Goal: Find specific page/section: Find specific page/section

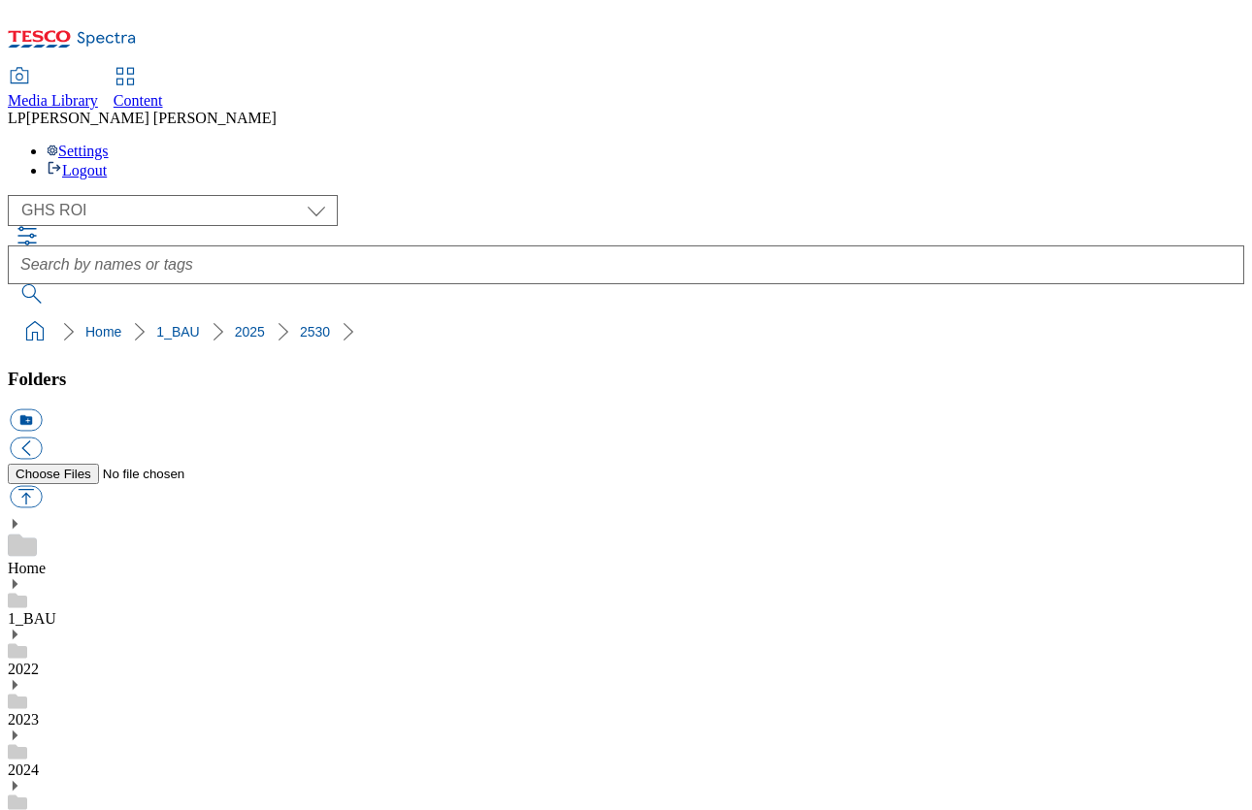
select select "flare-ghs-roi"
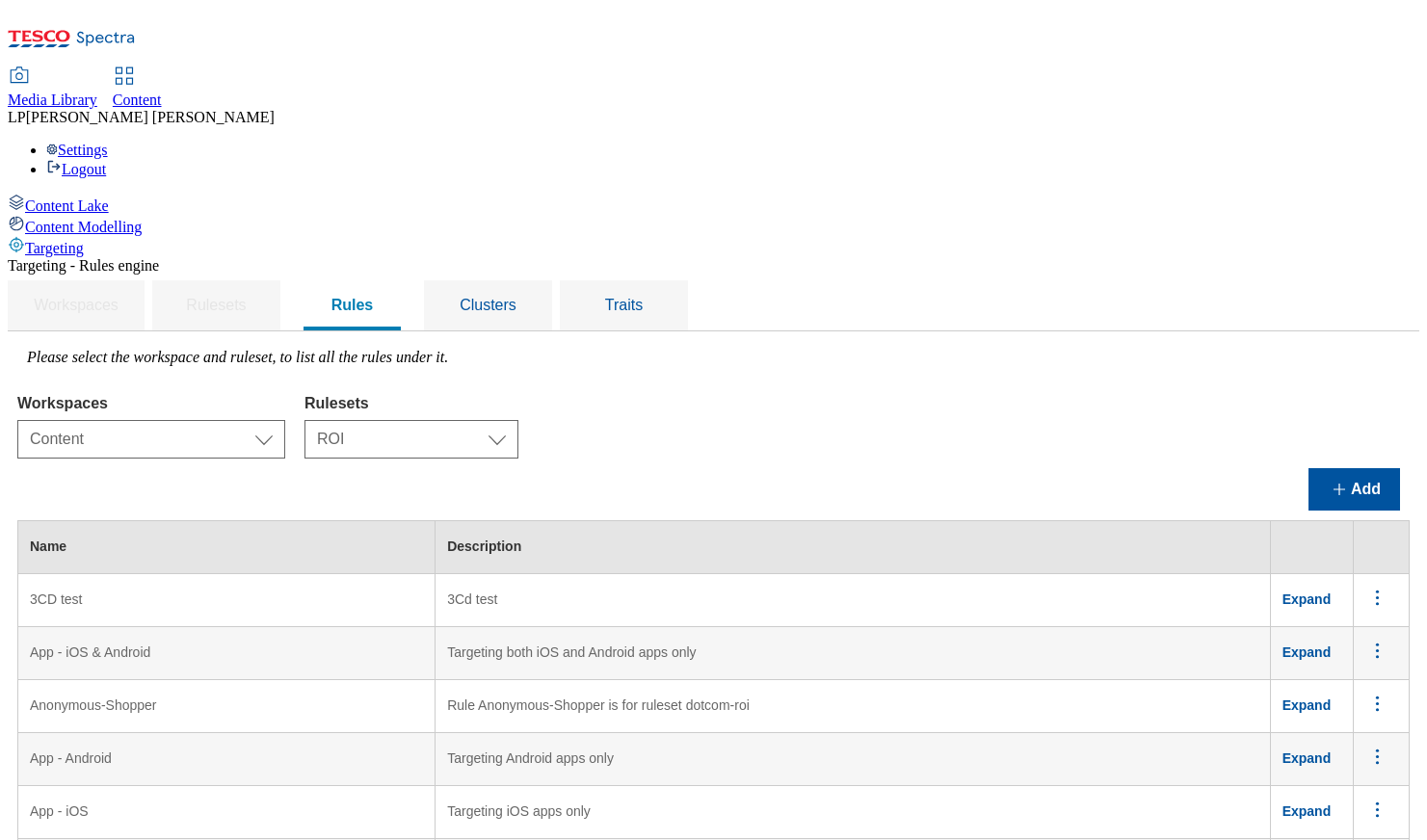
select select "f510054f-adaa-4692-b570-80fa3897127a"
select select "e2fc2791-e495-43be-be06-3e254f21d69a"
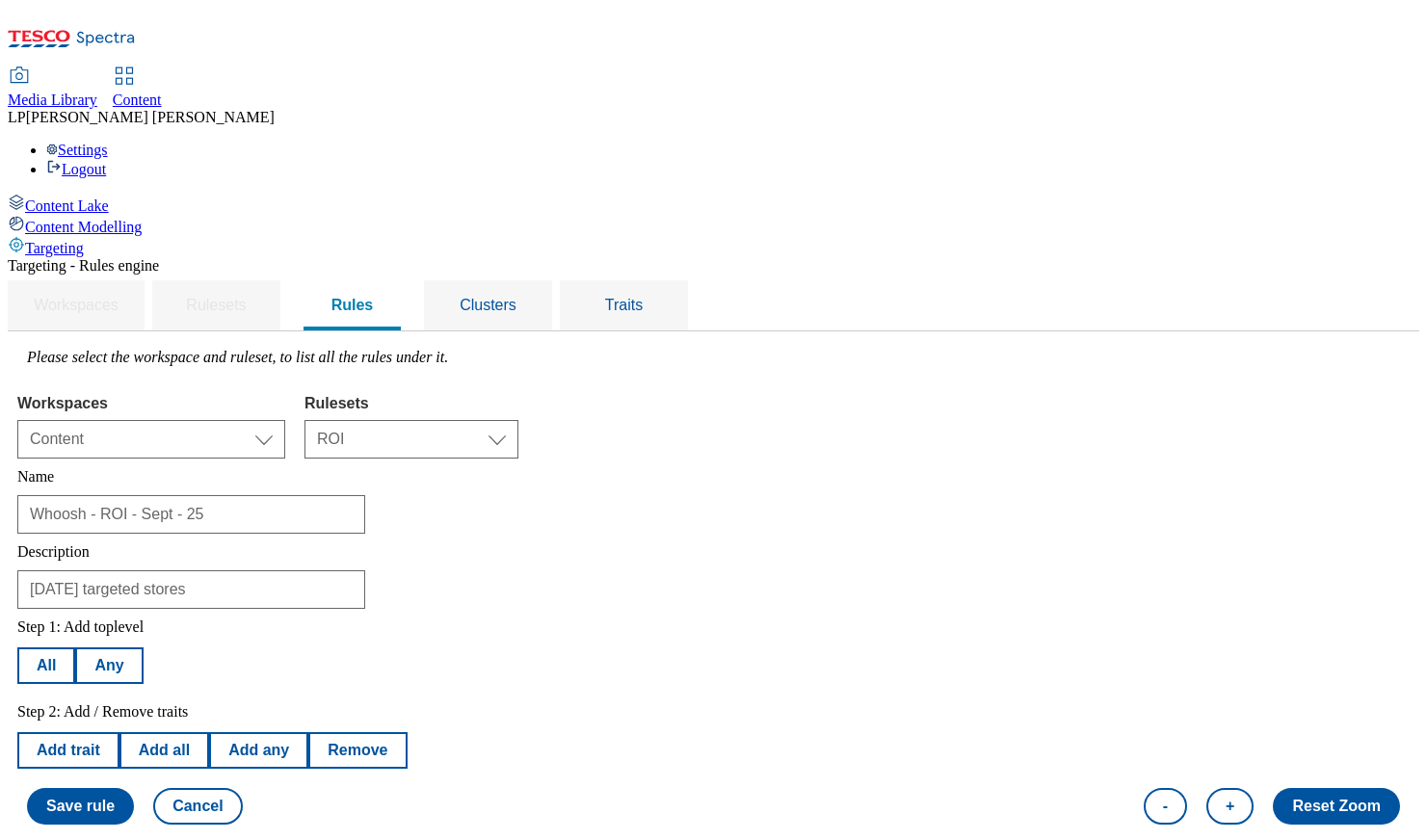
select select "f510054f-adaa-4692-b570-80fa3897127a"
select select "e2fc2791-e495-43be-be06-3e254f21d69a"
select select "storeIds"
select select "equals"
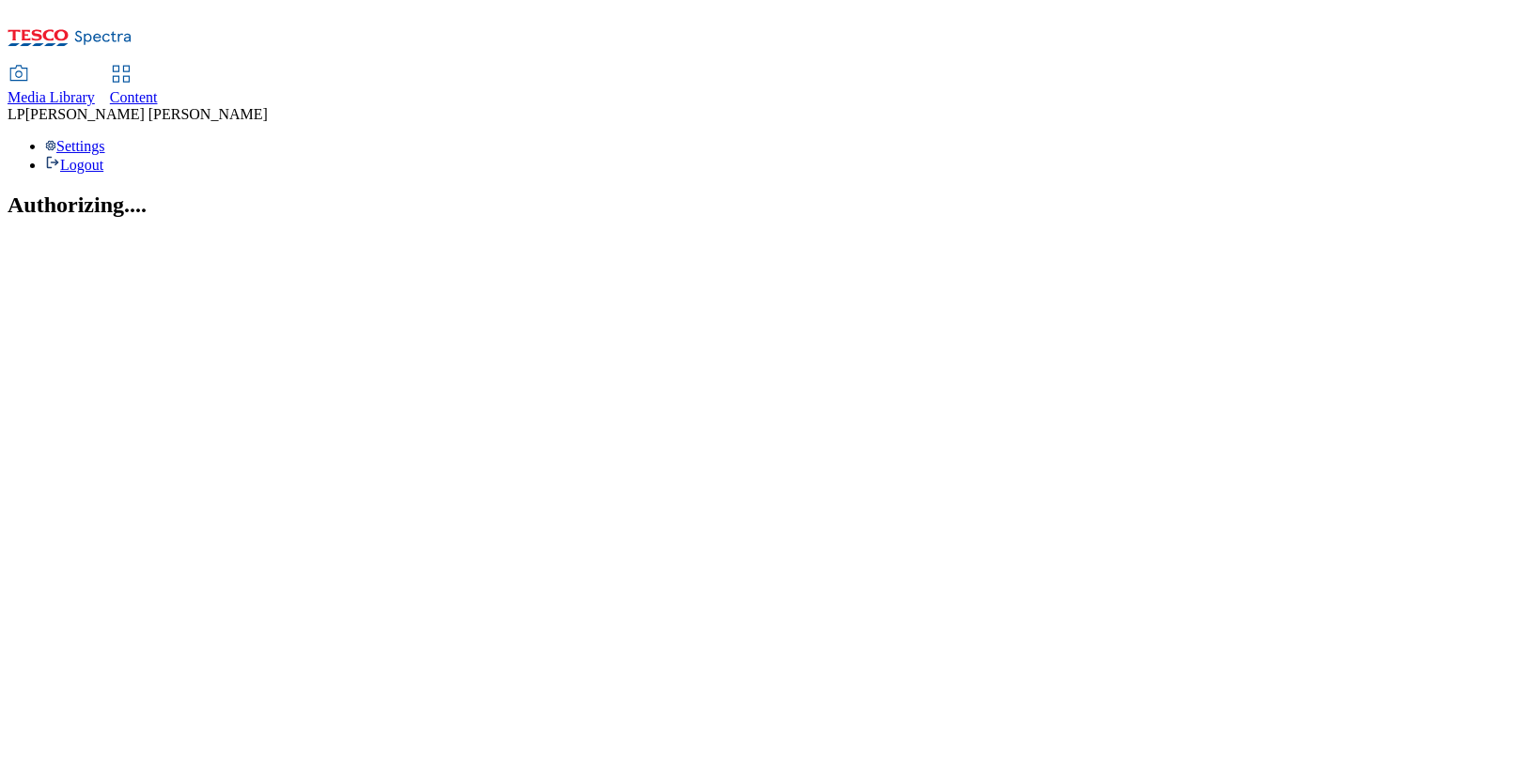
select select "flare-ghs-roi"
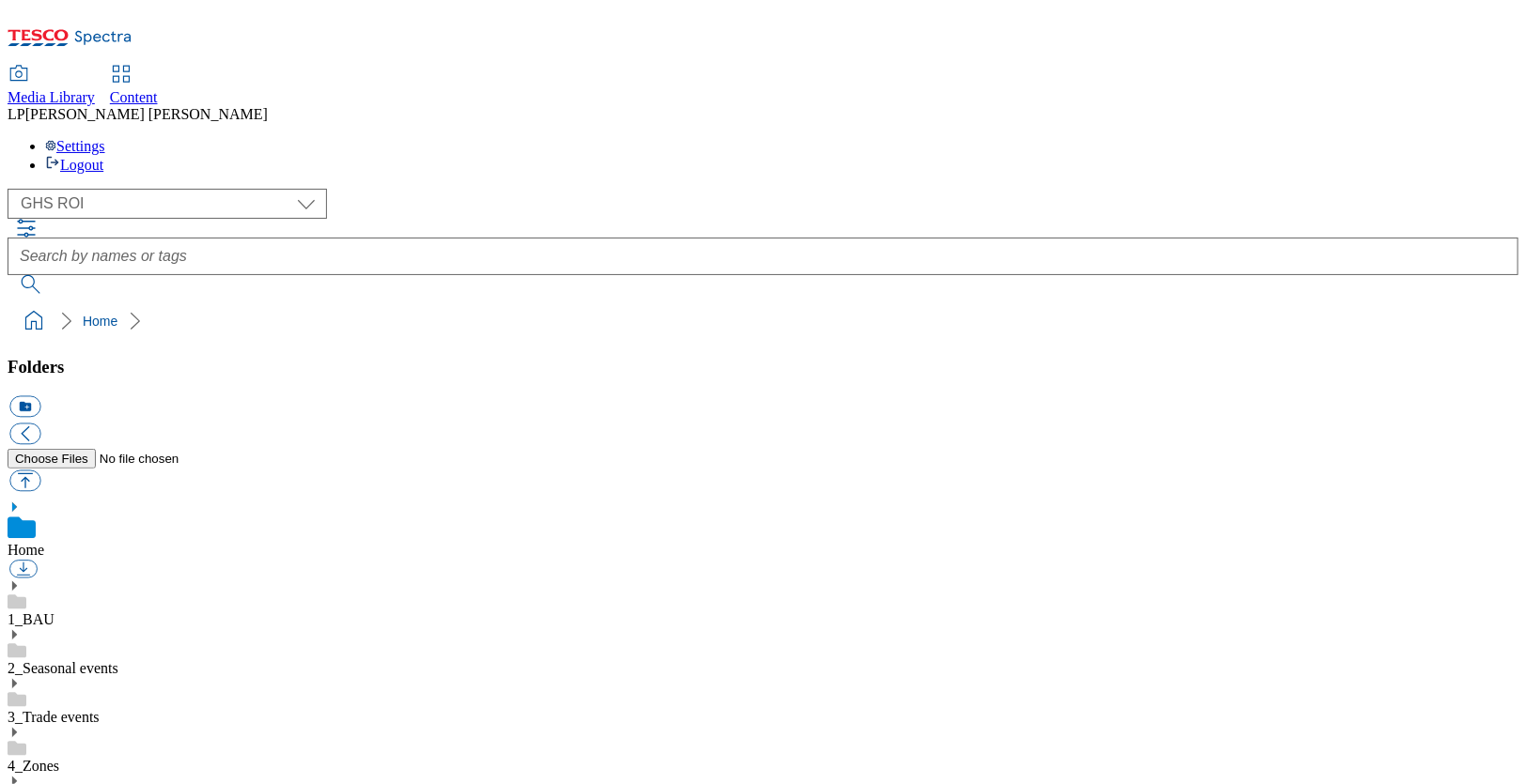
scroll to position [3, 0]
click at [118, 189] on select "Clubcard Marketing Demo Dotcom UK Emails GHS Marketing UK GHS Product UK GHS RO…" at bounding box center [168, 203] width 320 height 30
click at [13, 189] on select "Clubcard Marketing Demo Dotcom UK Emails GHS Marketing UK GHS Product UK GHS RO…" at bounding box center [168, 203] width 320 height 30
click at [16, 582] on use at bounding box center [15, 587] width 5 height 10
click at [20, 775] on icon at bounding box center [15, 782] width 14 height 14
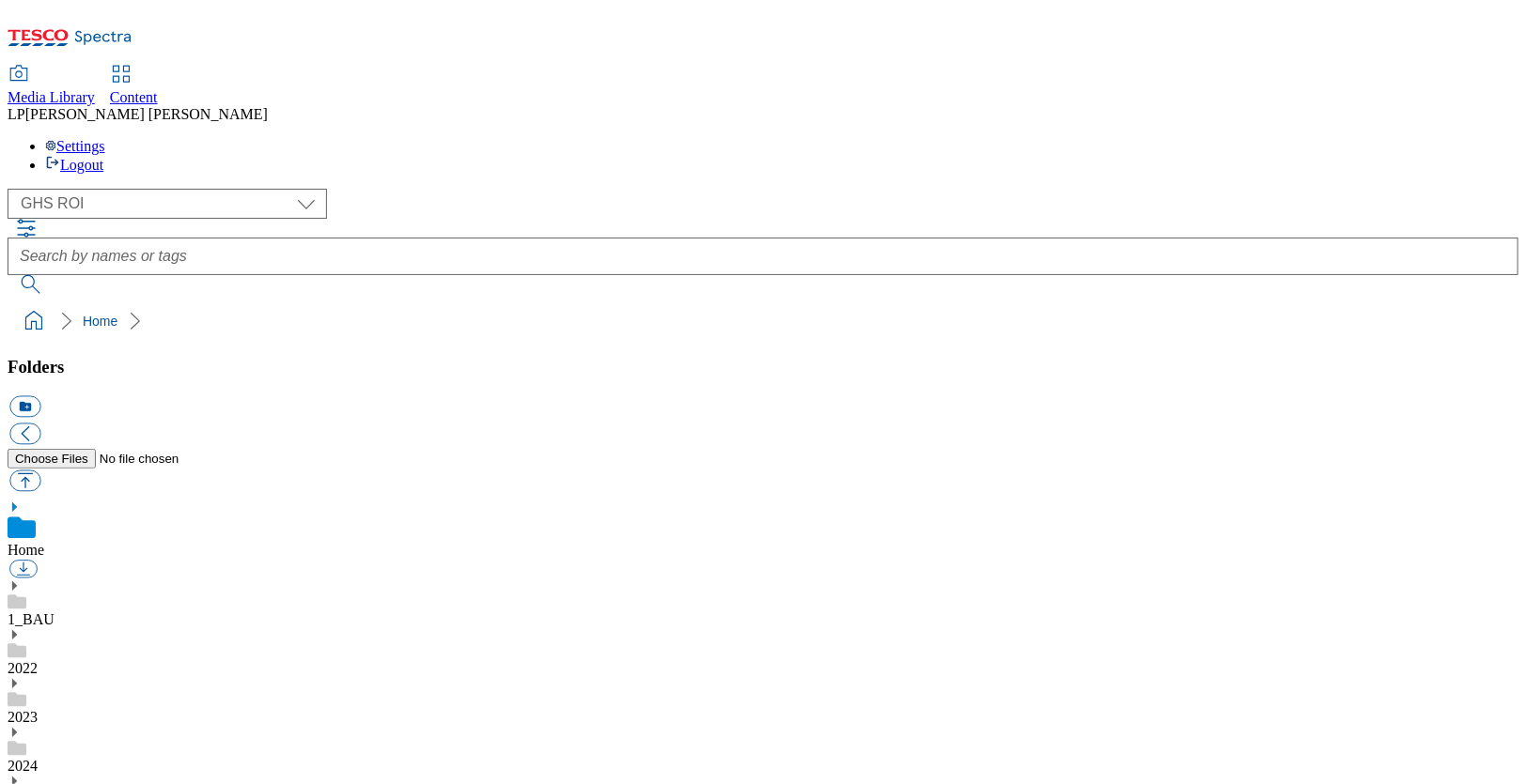
scroll to position [1132, 0]
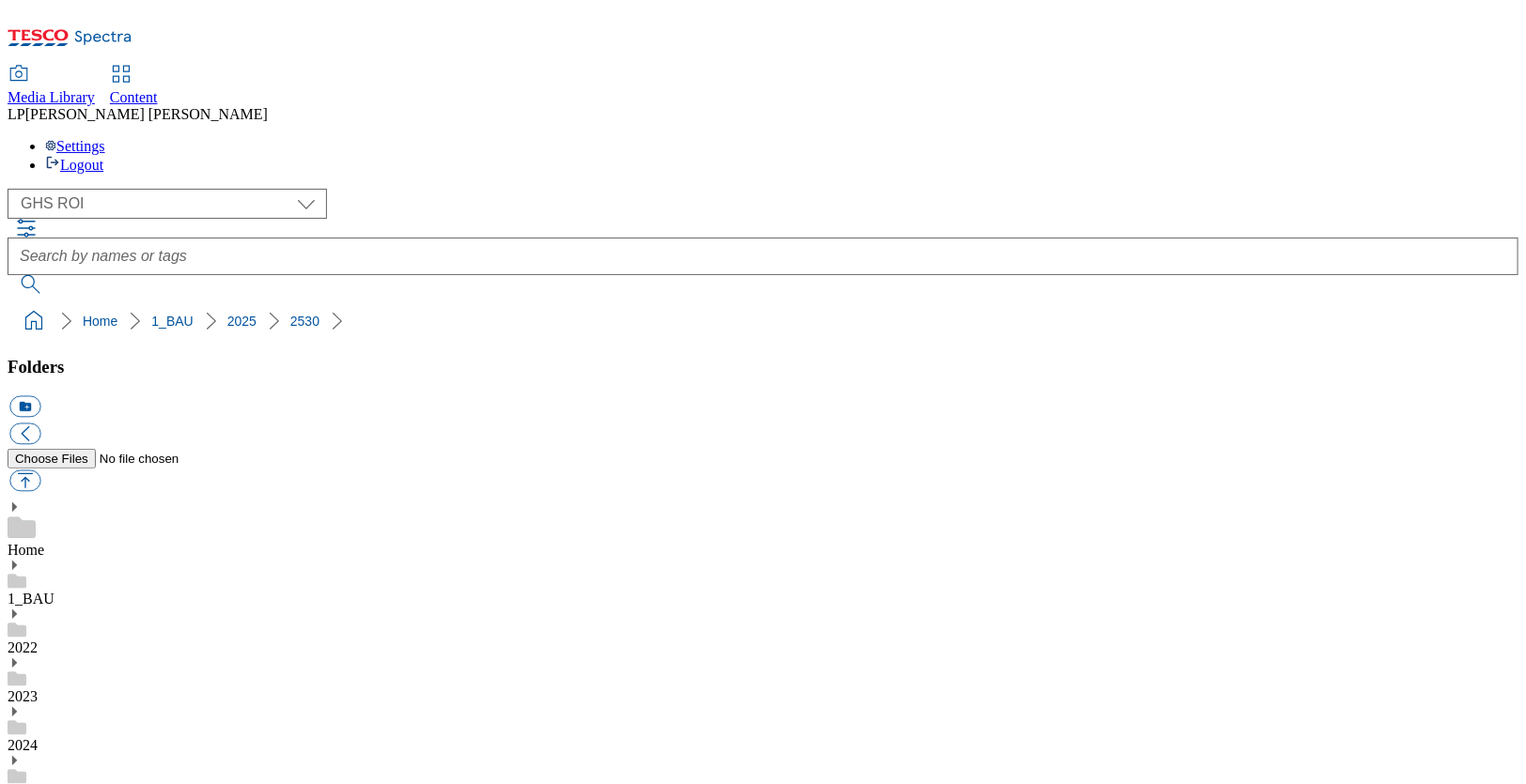
scroll to position [136, 0]
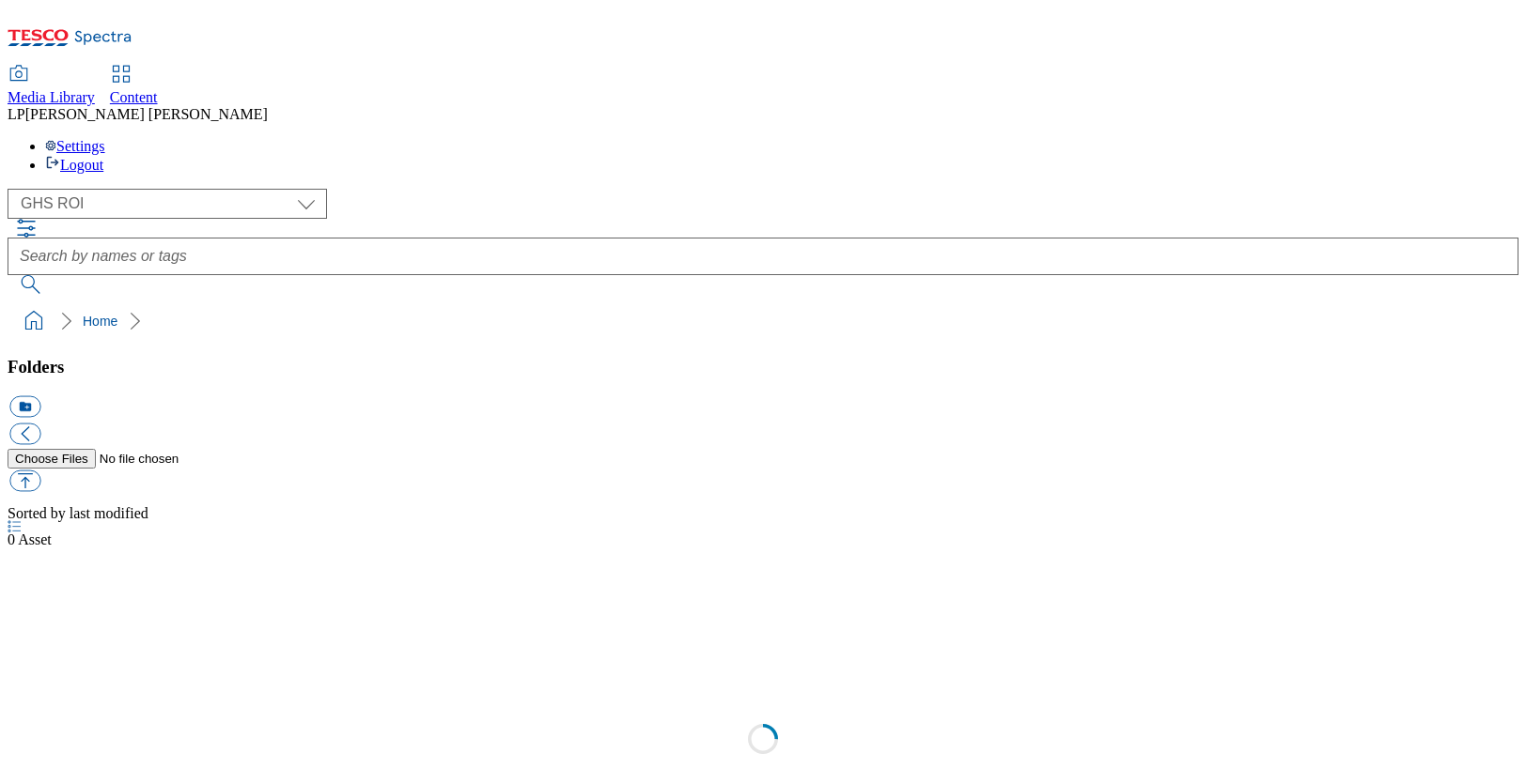
select select "flare-ghs-roi"
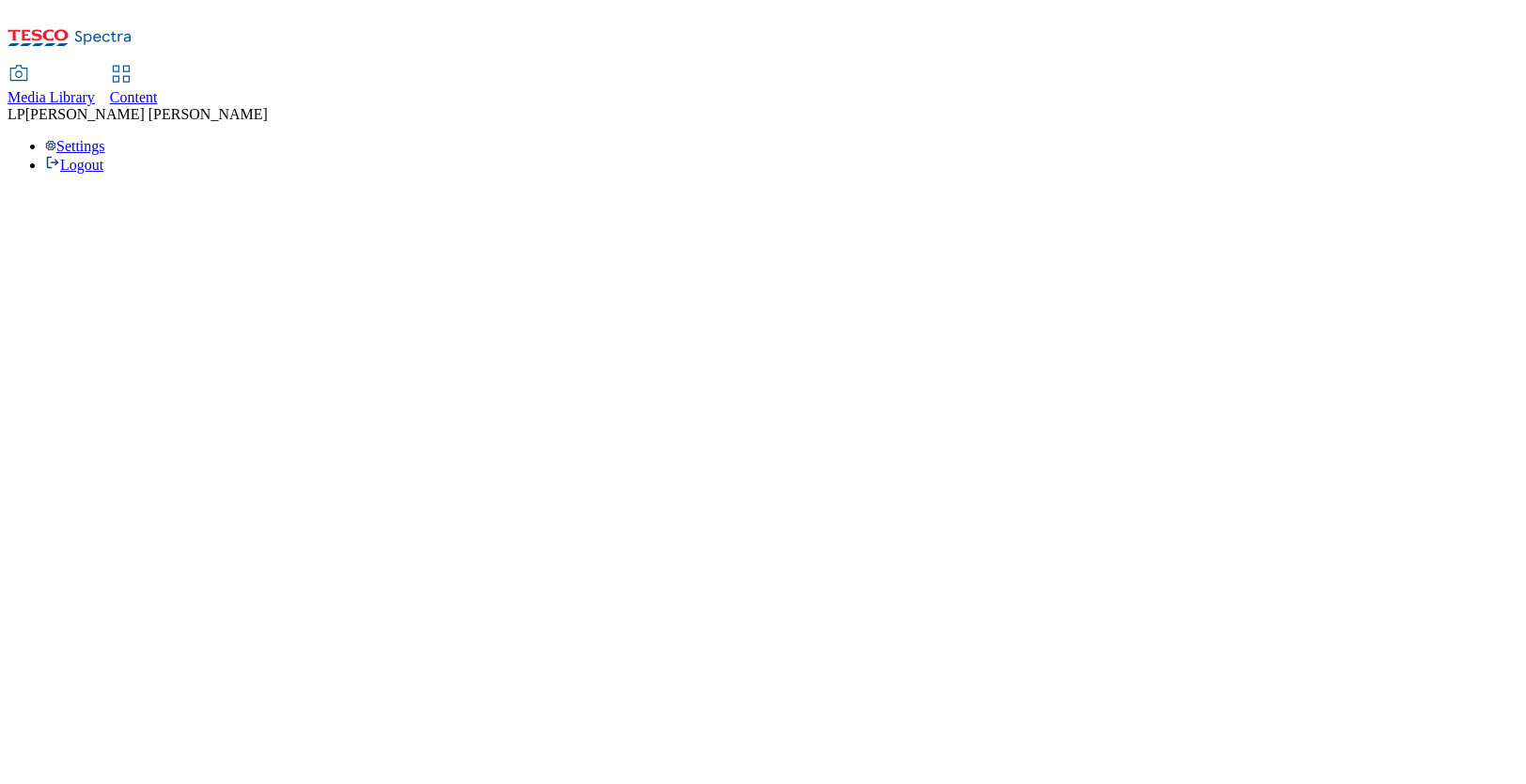
select select "flare-ghs-roi"
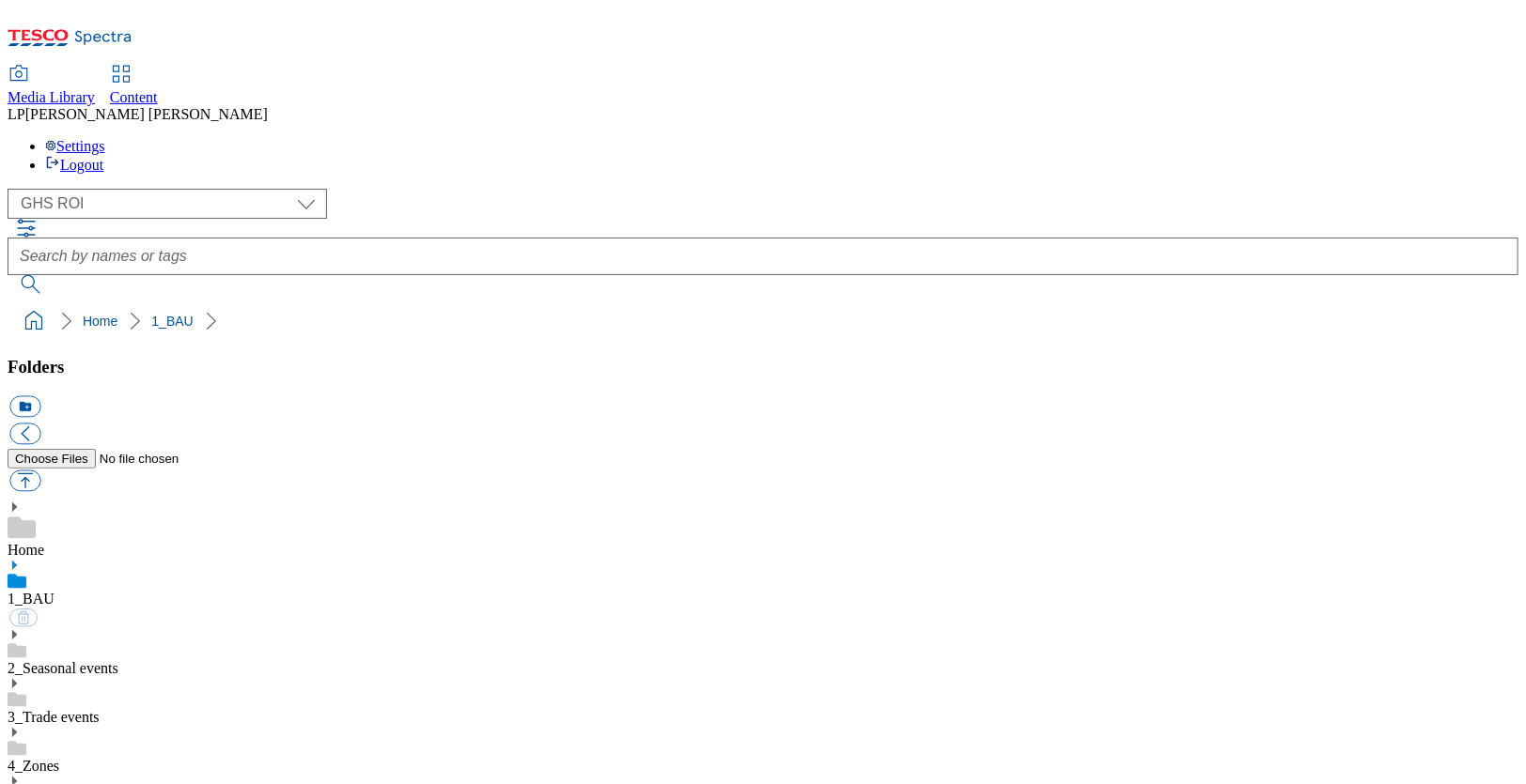
scroll to position [3, 0]
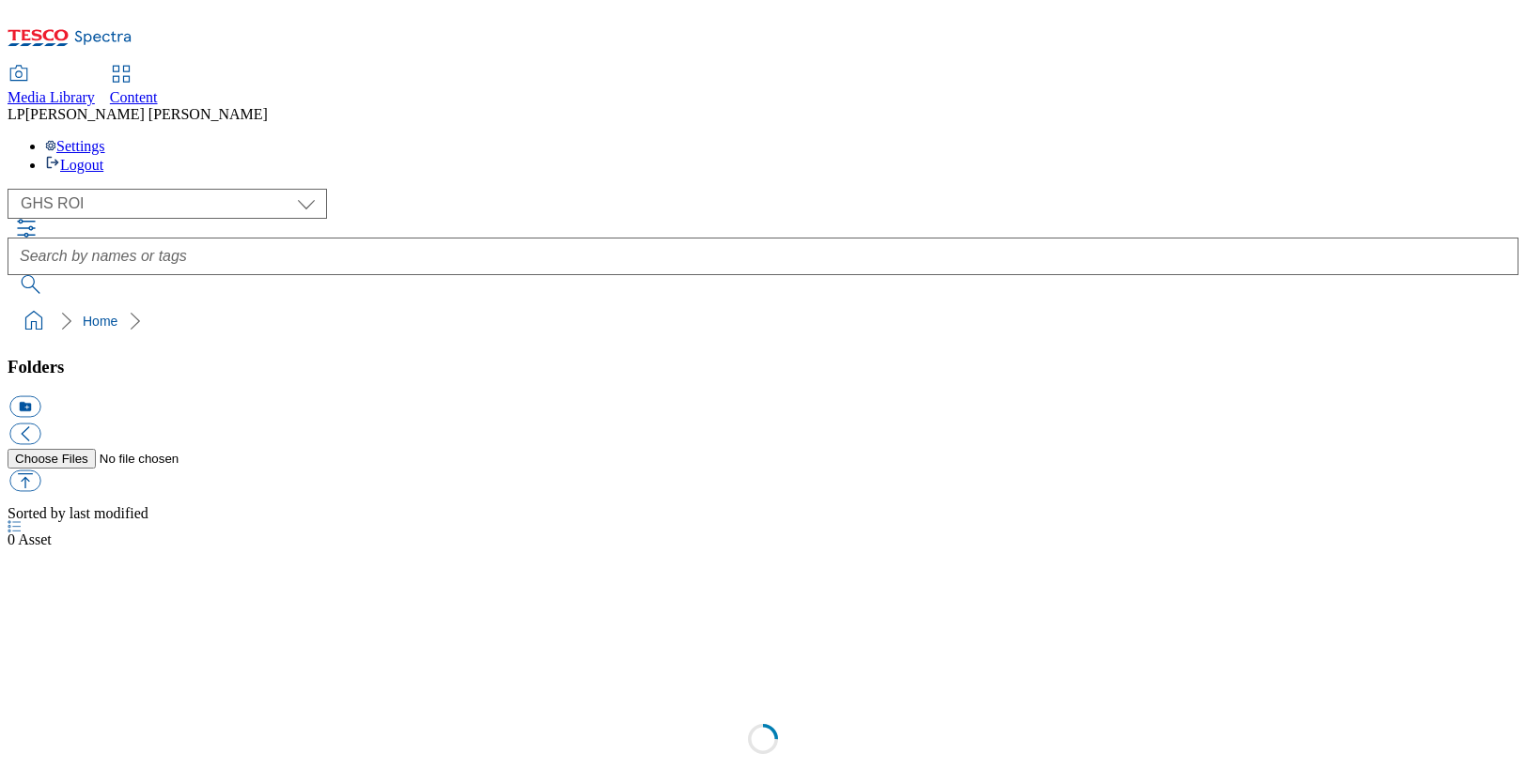
select select "flare-ghs-roi"
